Goal: Task Accomplishment & Management: Complete application form

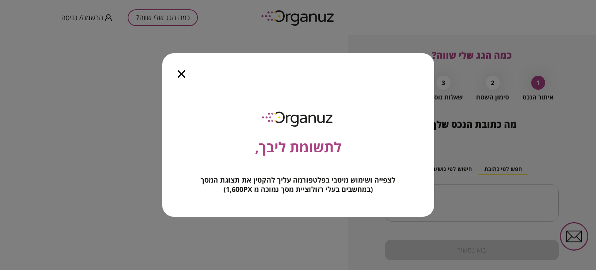
click at [180, 73] on icon "button" at bounding box center [181, 73] width 7 height 7
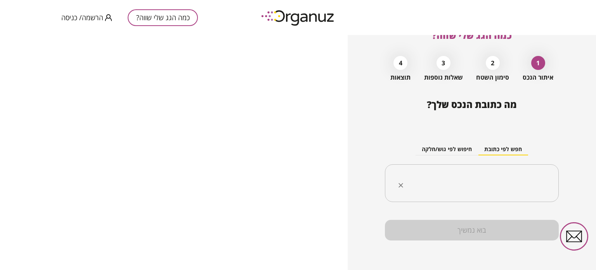
scroll to position [20, 0]
click at [575, 235] on icon "button" at bounding box center [574, 236] width 28 height 28
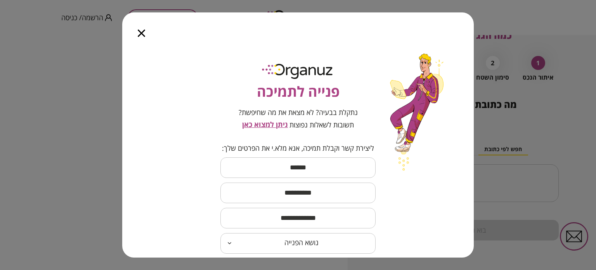
click at [143, 33] on icon "button" at bounding box center [141, 32] width 7 height 7
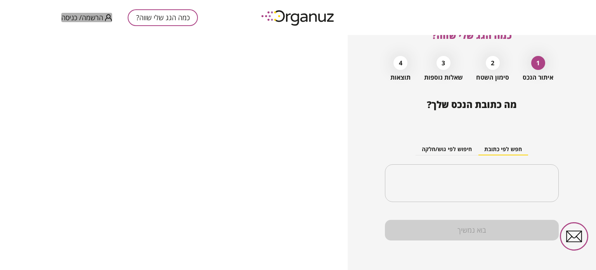
click at [88, 17] on span "הרשמה/ כניסה" at bounding box center [82, 18] width 42 height 8
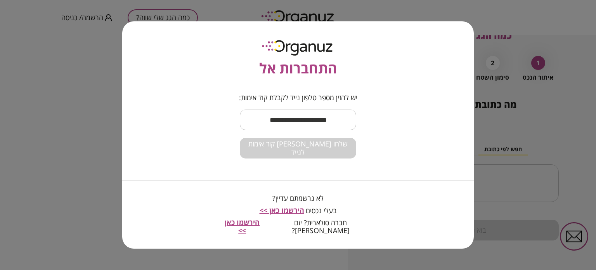
click at [286, 213] on span "הירשמו כאן >>" at bounding box center [282, 209] width 45 height 9
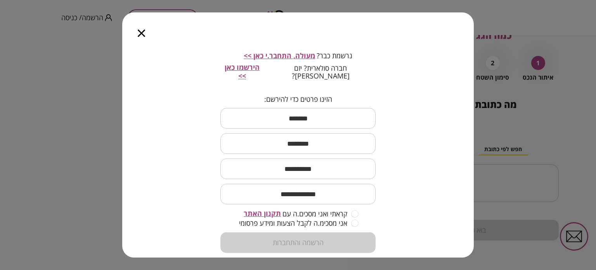
scroll to position [65, 0]
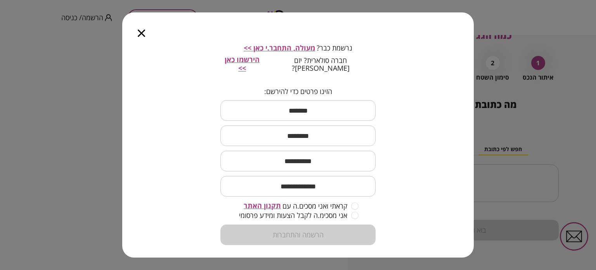
click at [137, 35] on div at bounding box center [141, 28] width 38 height 33
click at [141, 34] on icon "button" at bounding box center [141, 32] width 7 height 7
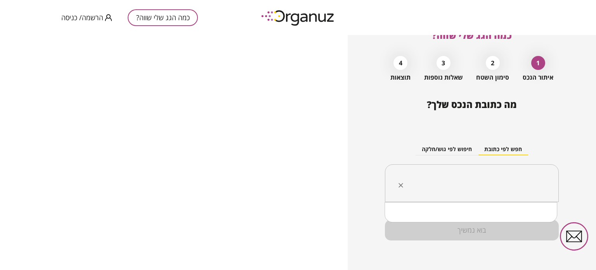
click at [427, 177] on input "text" at bounding box center [474, 182] width 149 height 19
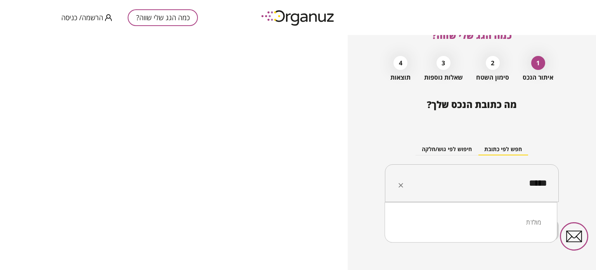
click at [526, 223] on li "מולדת" at bounding box center [471, 222] width 152 height 14
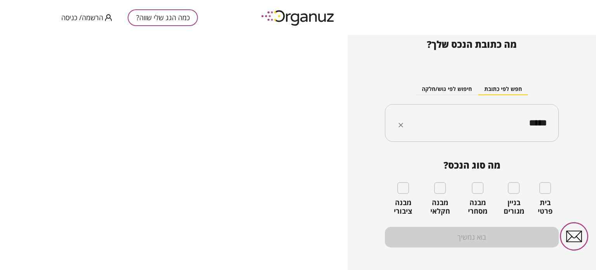
scroll to position [84, 0]
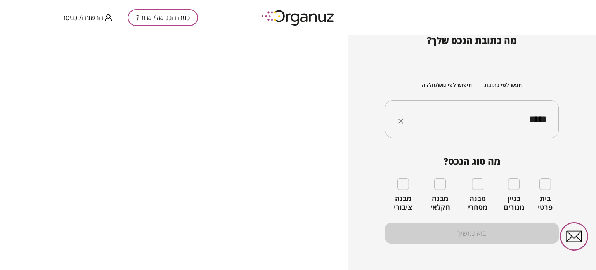
type input "*****"
